Goal: Transaction & Acquisition: Download file/media

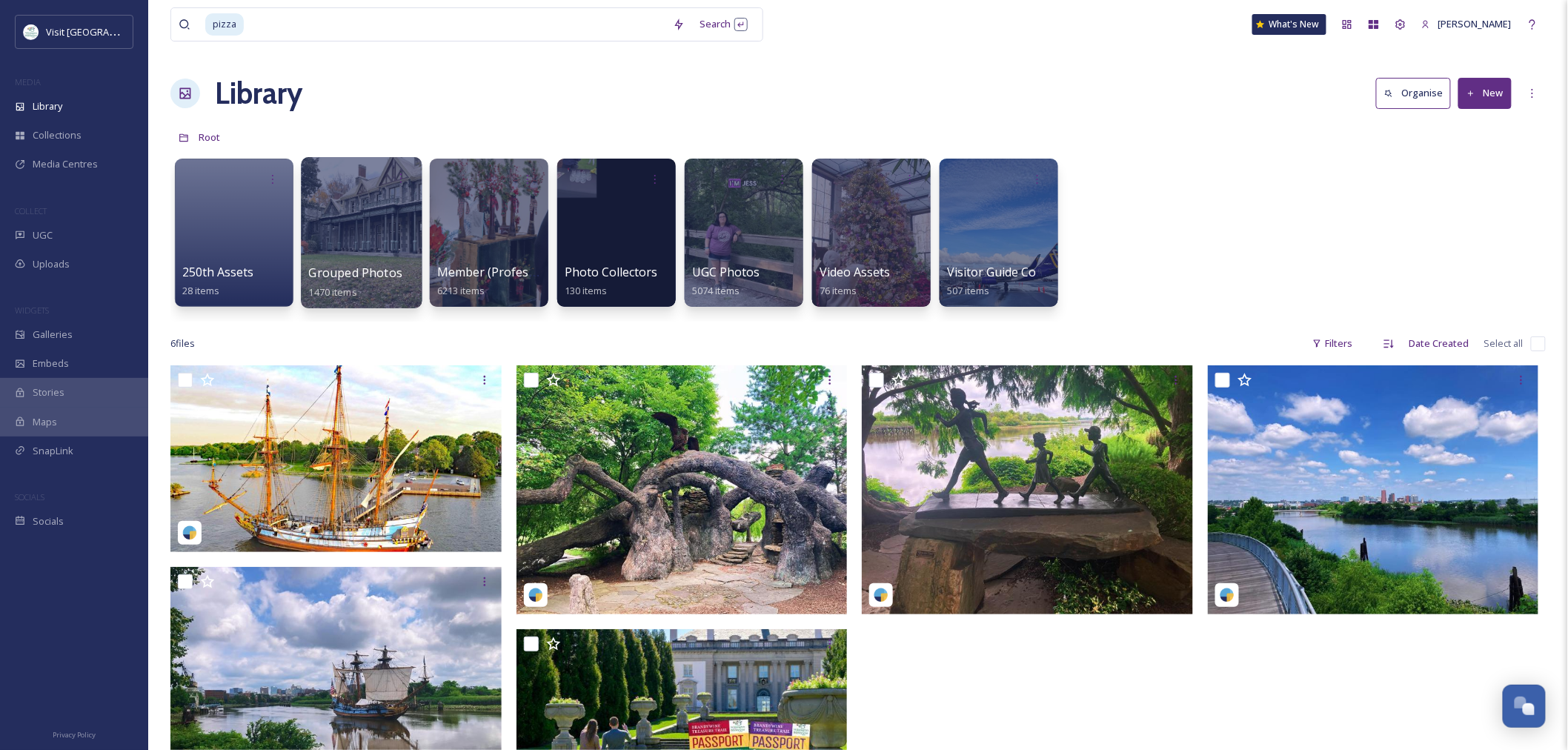
scroll to position [1754, 0]
click at [70, 117] on div "Library" at bounding box center [74, 106] width 148 height 29
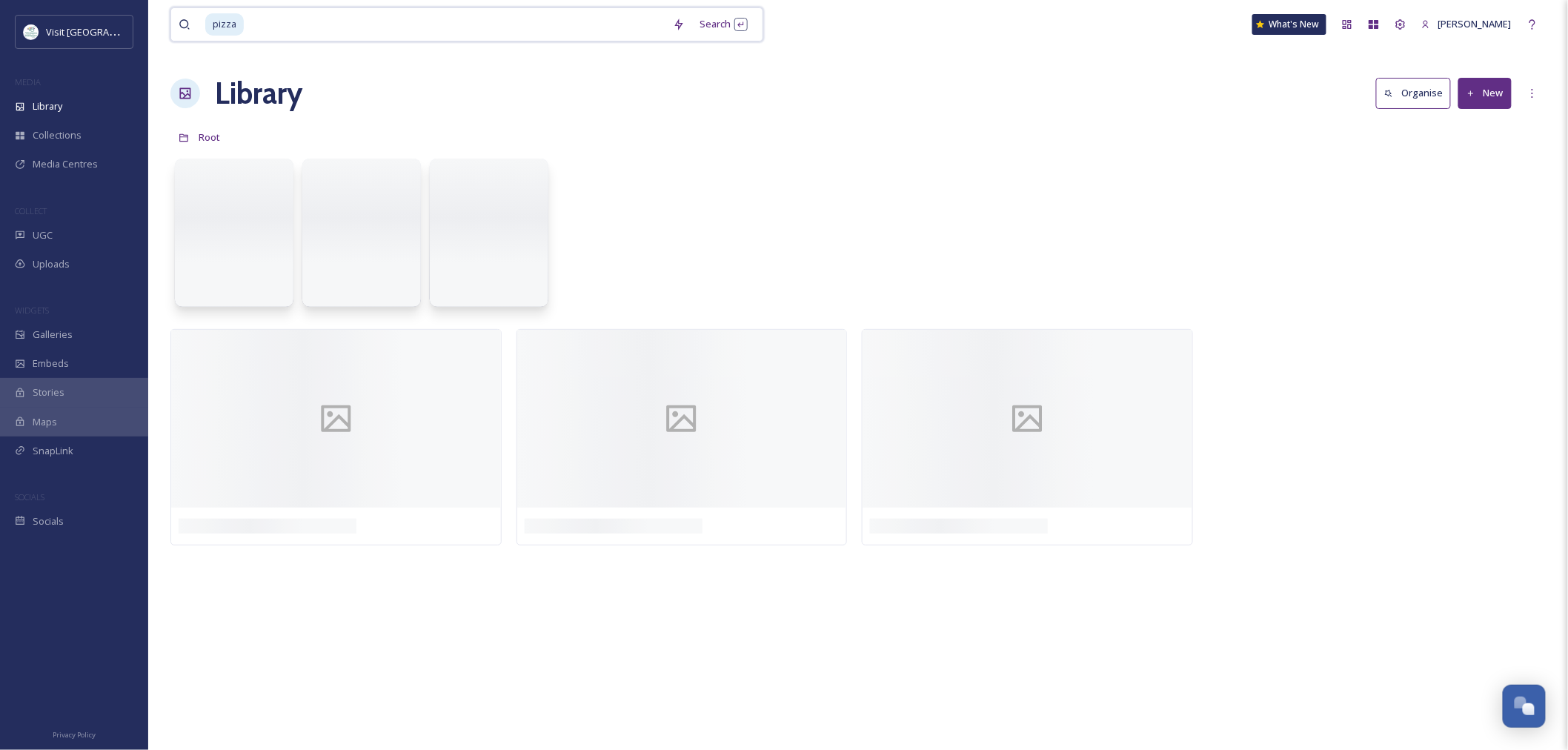
click at [310, 16] on input at bounding box center [456, 24] width 420 height 33
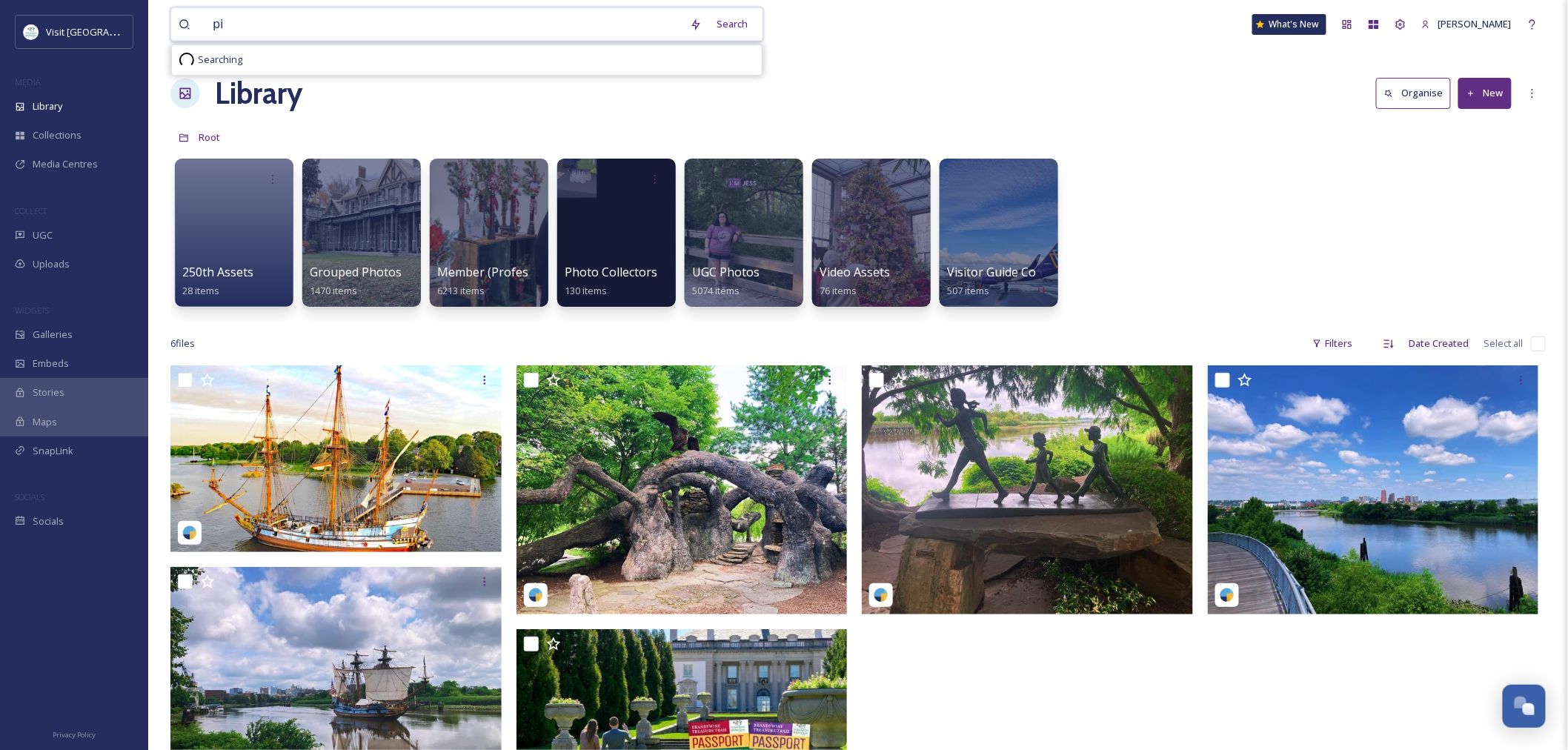
type input "p"
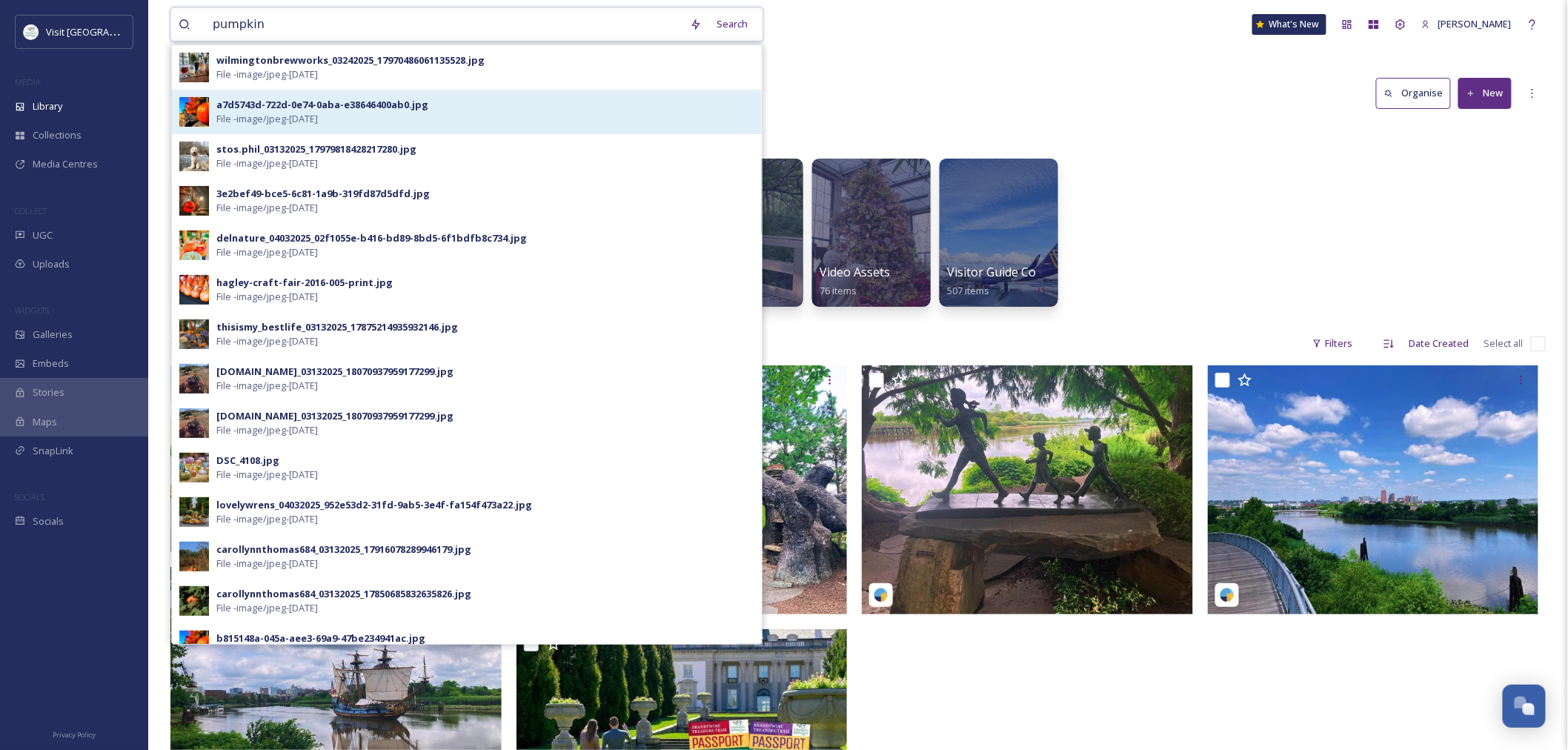
type input "pumpkin"
click at [283, 101] on div "a7d5743d-722d-0e74-0aba-e38646400ab0.jpg" at bounding box center [322, 105] width 212 height 14
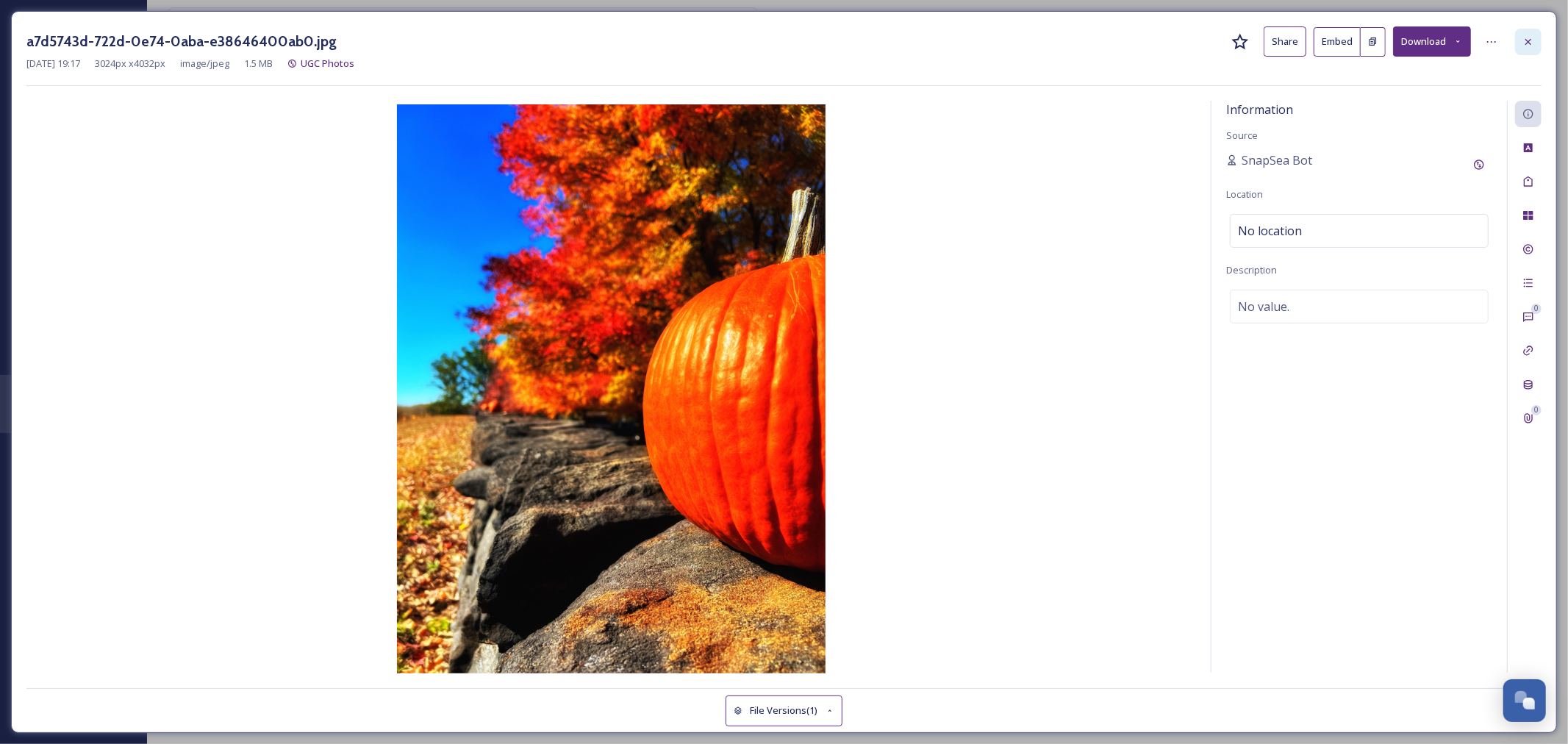
click at [1524, 38] on icon at bounding box center [1529, 42] width 12 height 12
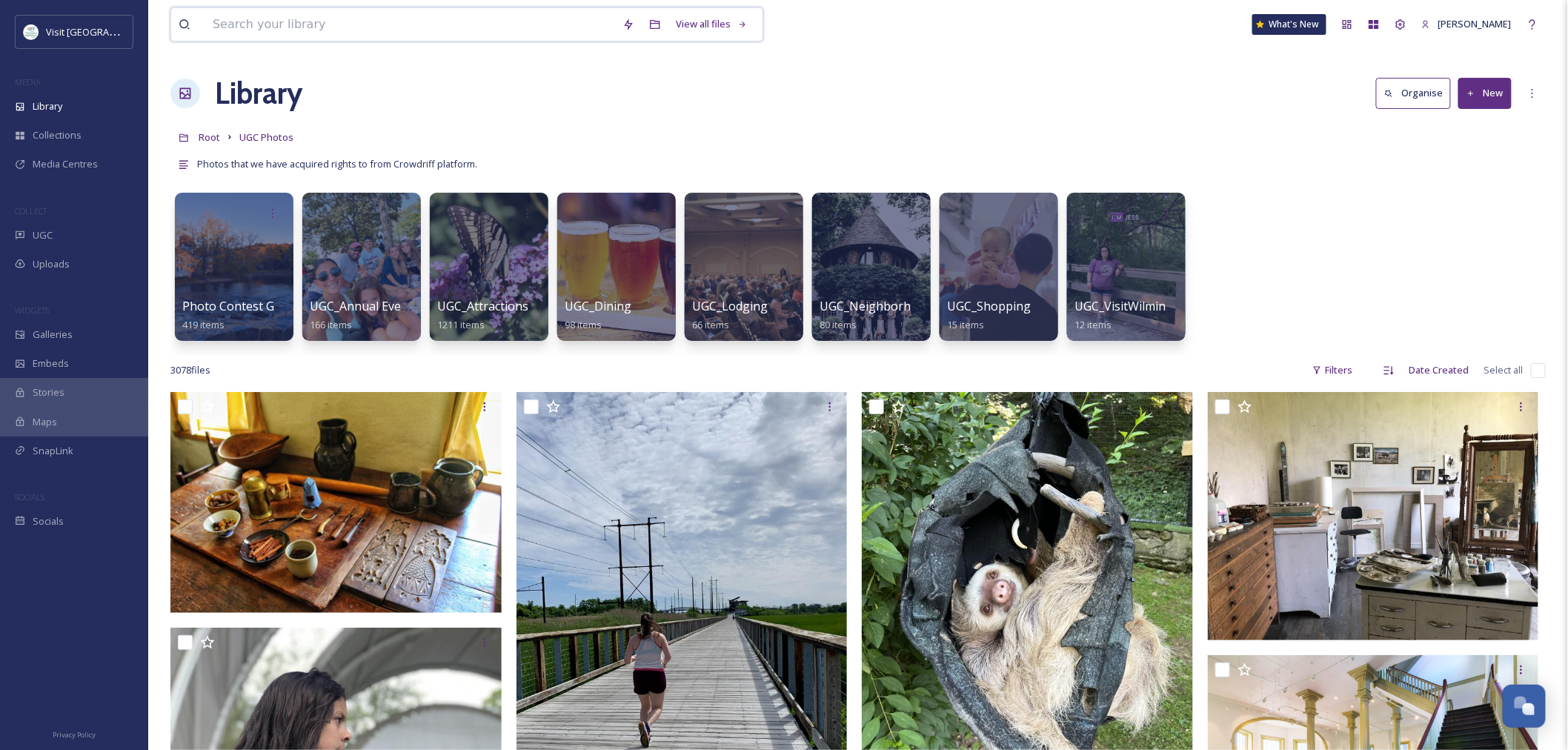
click at [287, 17] on input at bounding box center [410, 24] width 410 height 33
type input "fall"
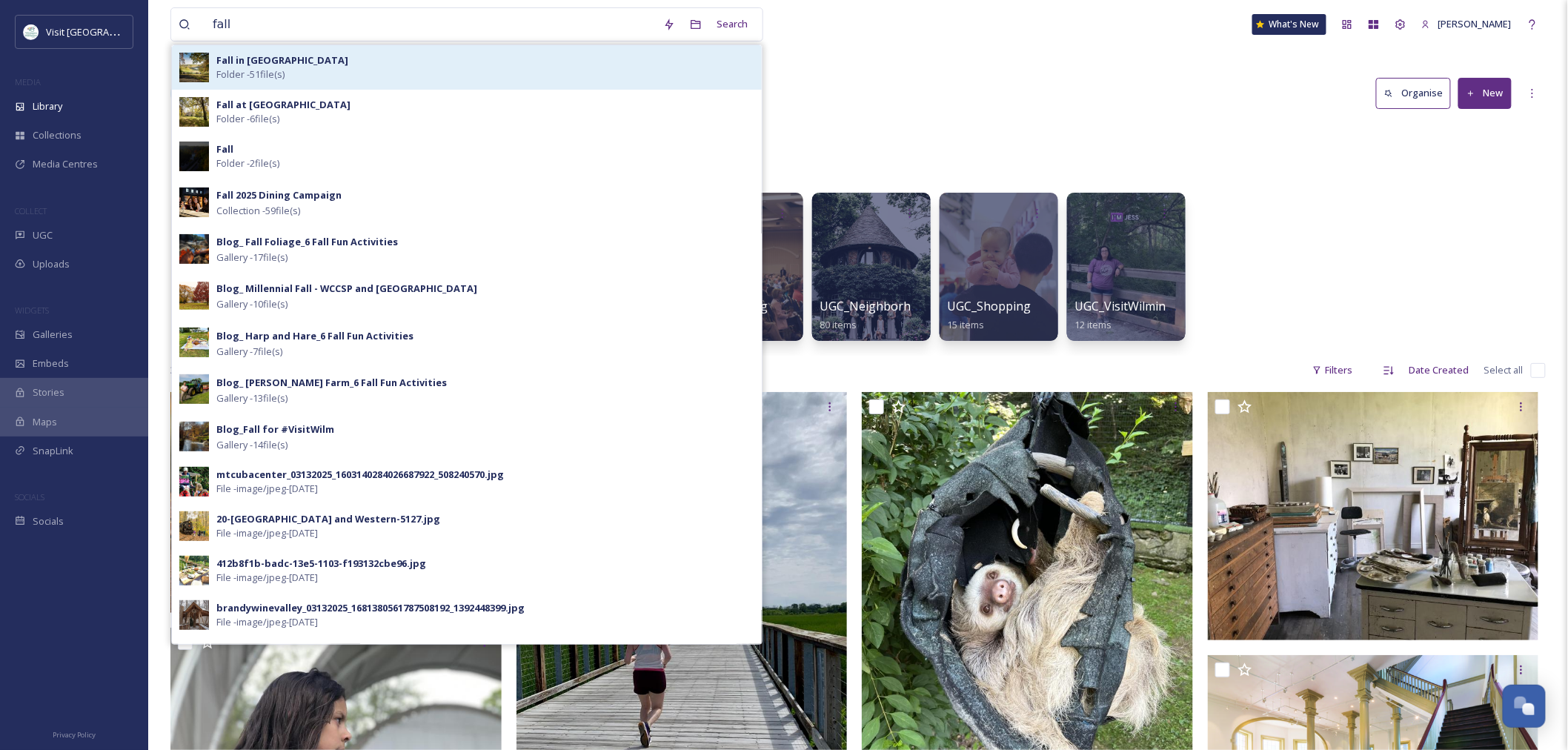
click at [253, 78] on span "Folder - 51 file(s)" at bounding box center [250, 74] width 68 height 14
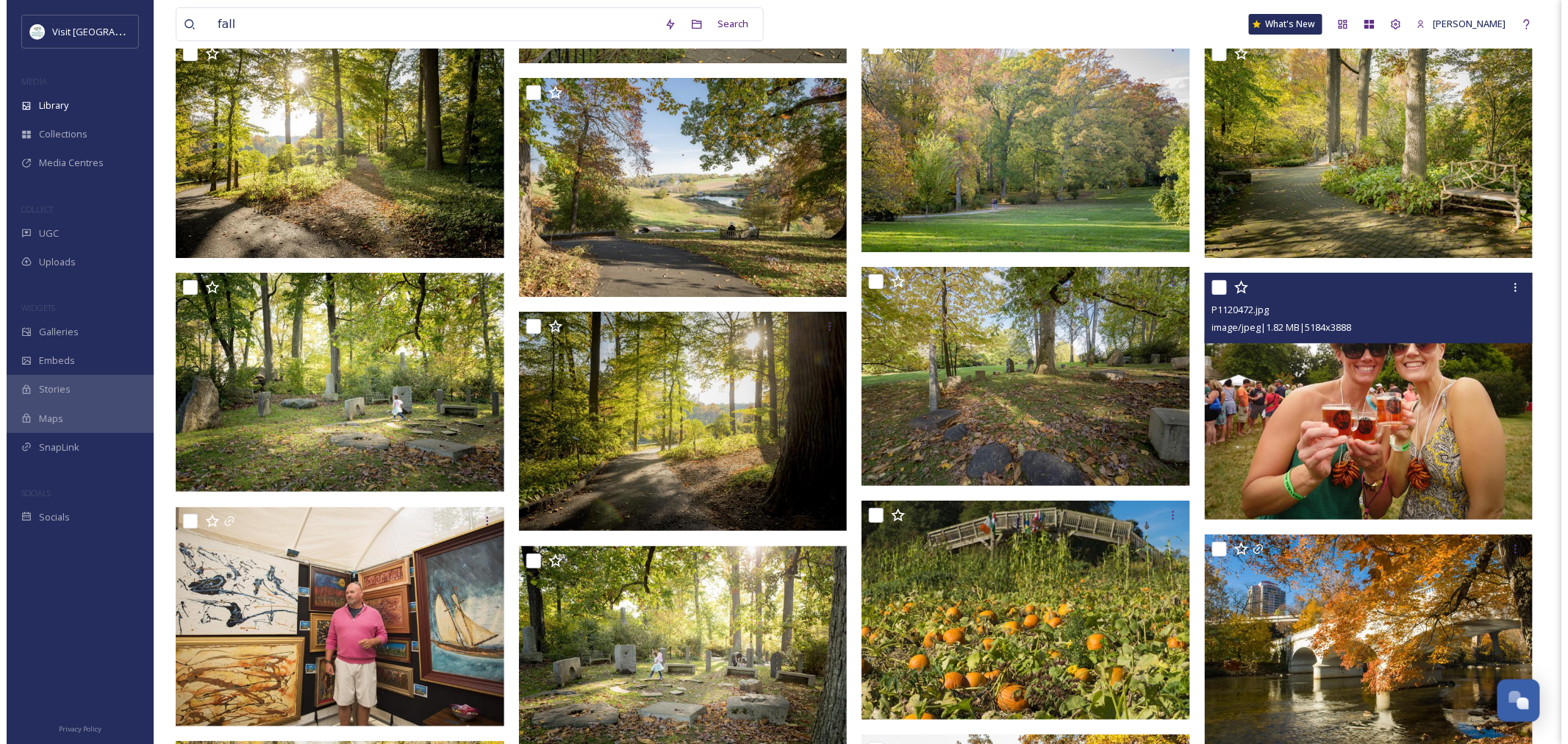
scroll to position [2532, 0]
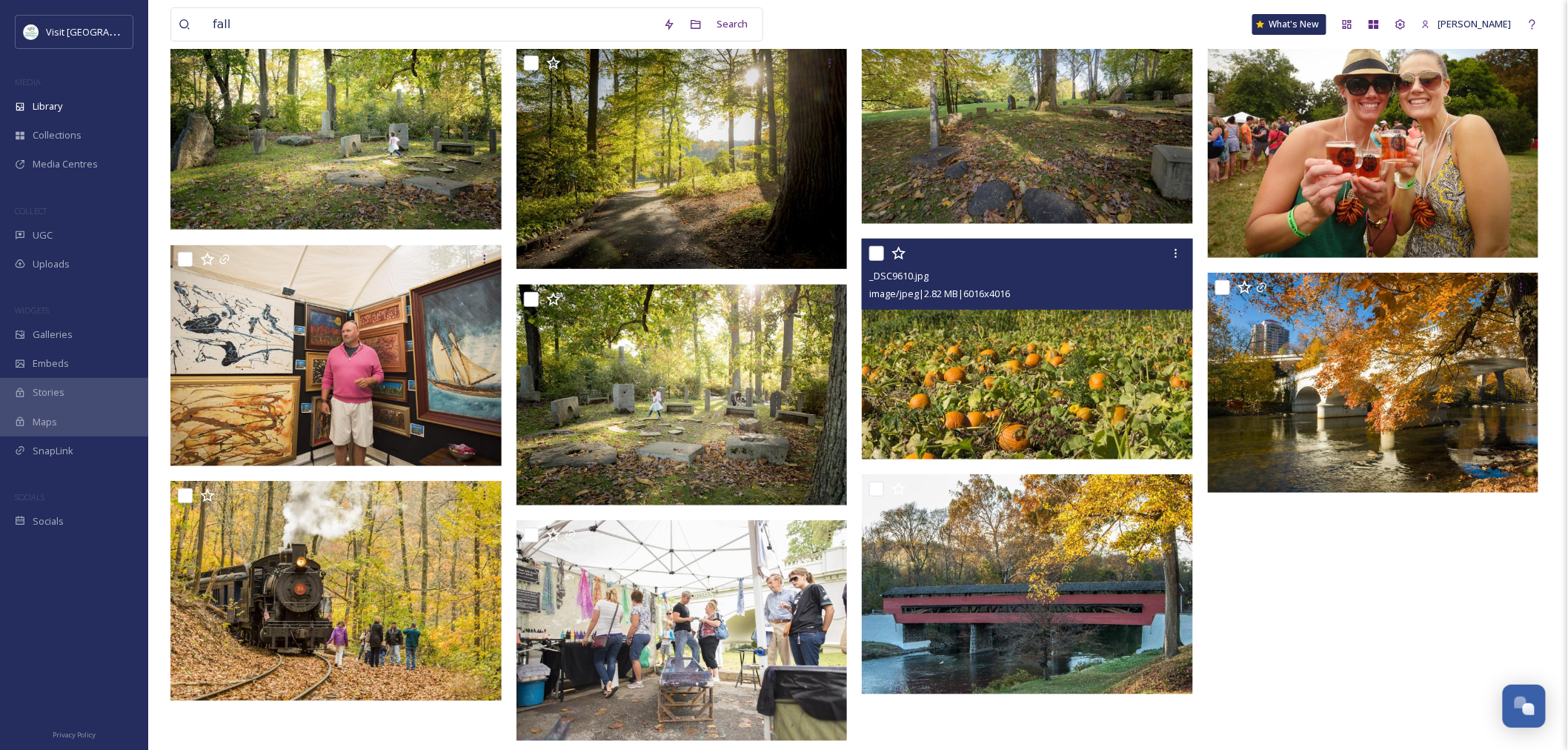
click at [1084, 390] on img at bounding box center [1027, 349] width 331 height 221
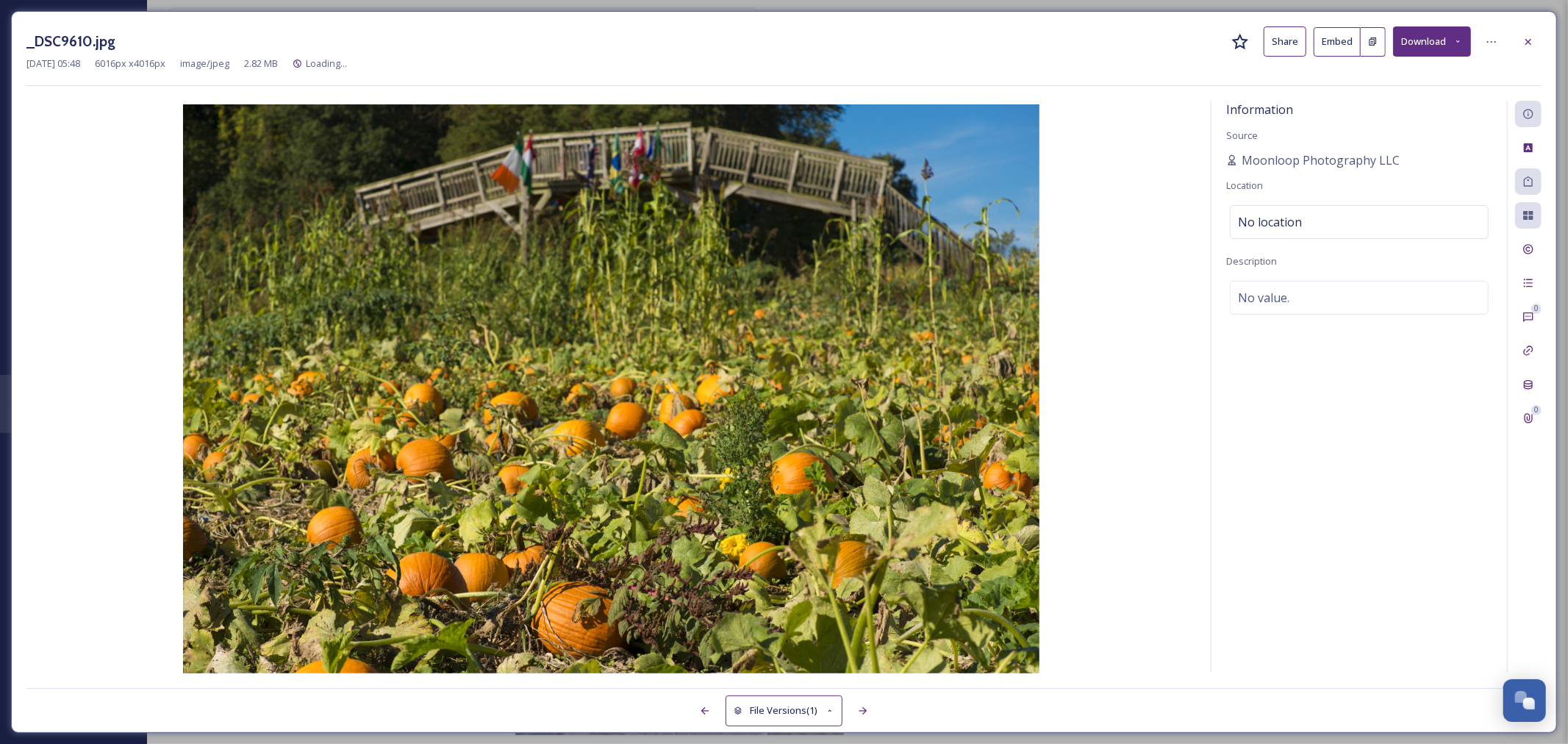
scroll to position [2552, 0]
click at [1436, 37] on button "Download" at bounding box center [1432, 41] width 78 height 30
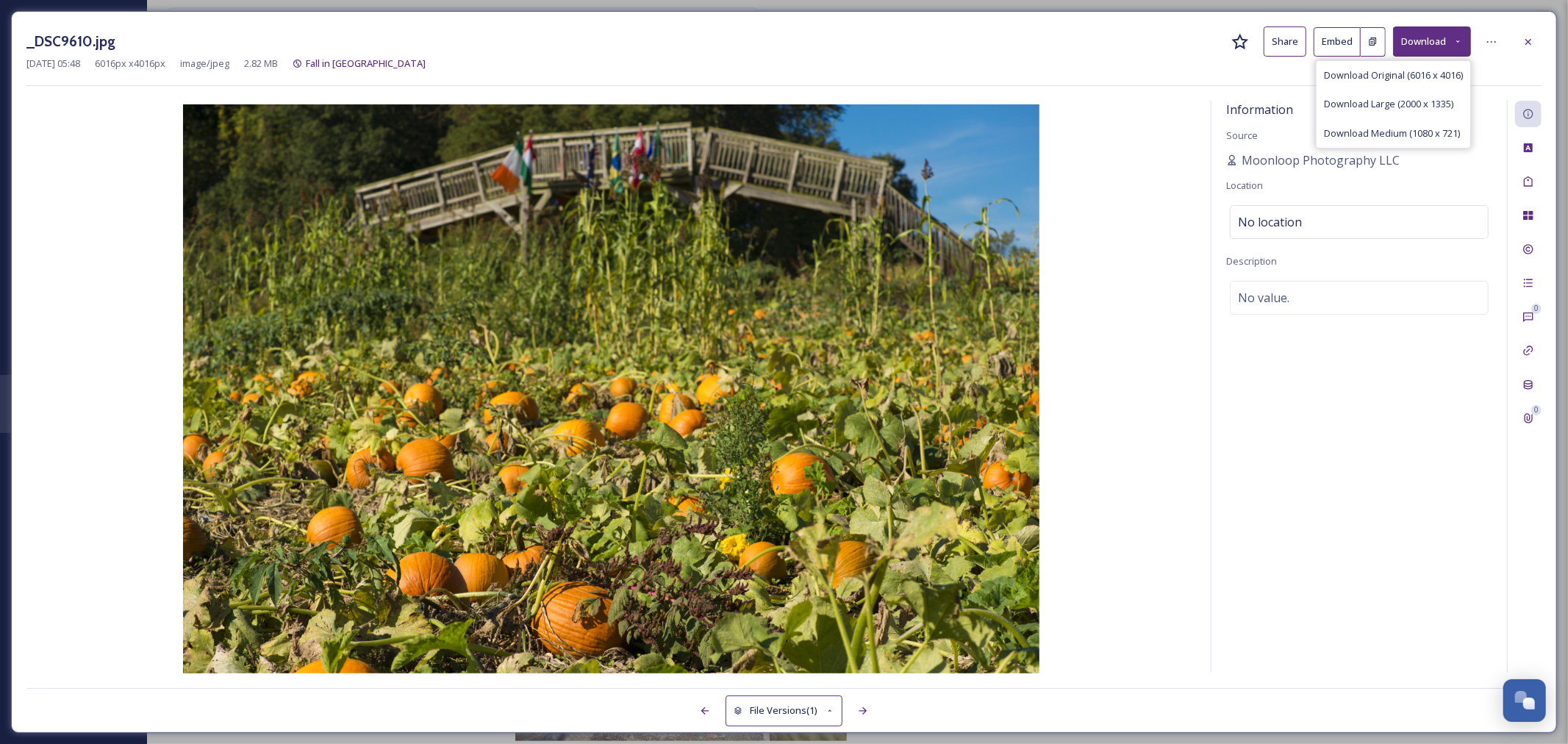
click at [1388, 64] on div "Download Original (6016 x 4016)" at bounding box center [1393, 75] width 154 height 28
